Goal: Information Seeking & Learning: Learn about a topic

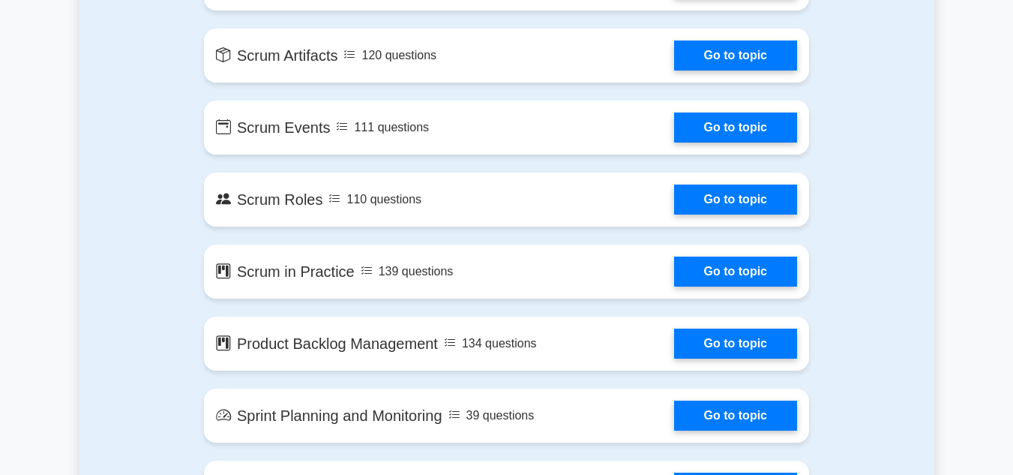
scroll to position [750, 0]
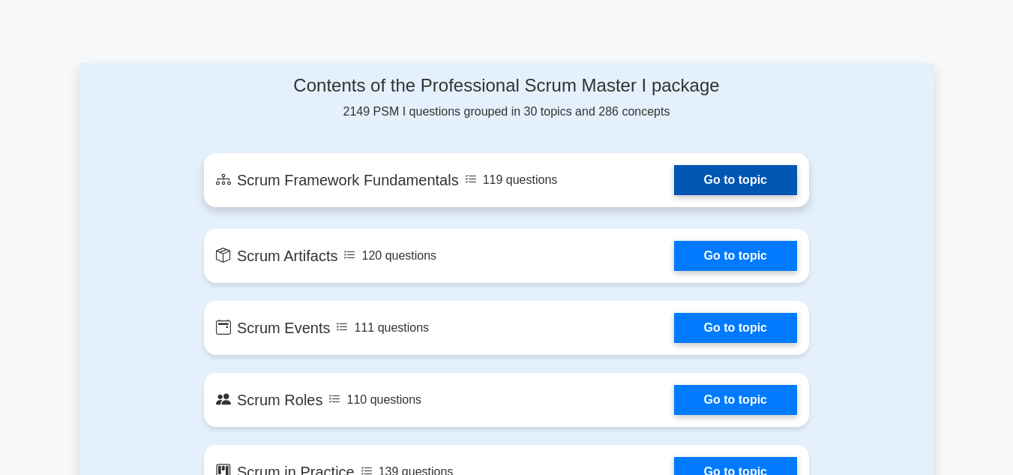
click at [674, 178] on link "Go to topic" at bounding box center [735, 180] width 123 height 30
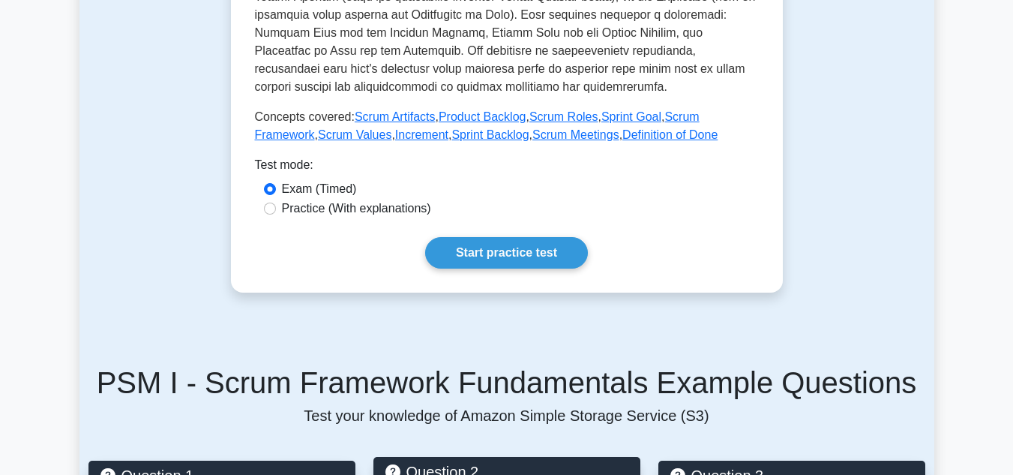
scroll to position [675, 0]
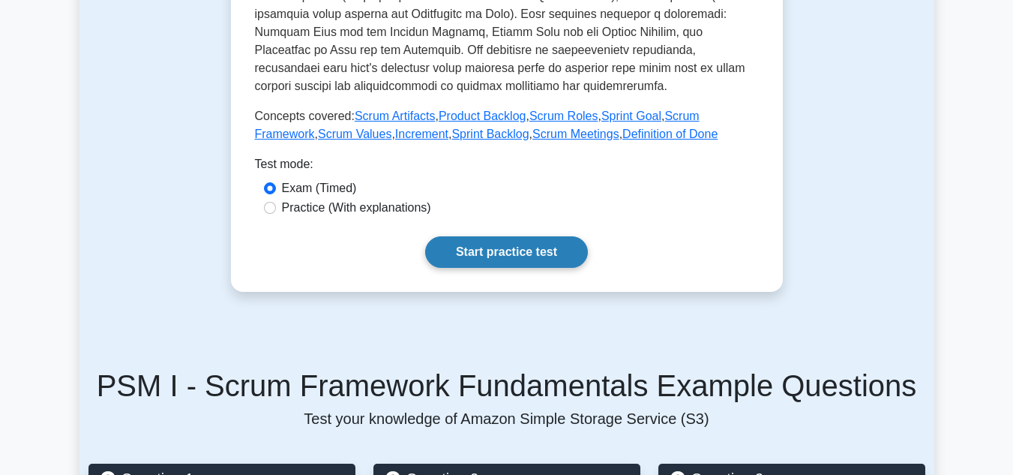
click at [447, 236] on link "Start practice test" at bounding box center [506, 251] width 163 height 31
